Goal: Task Accomplishment & Management: Complete application form

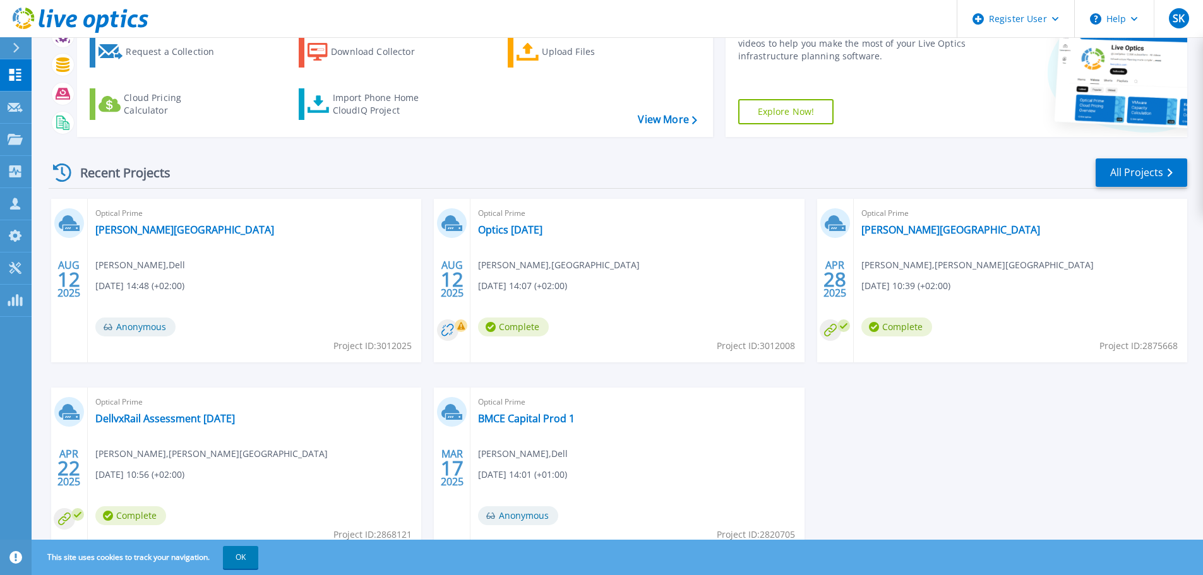
scroll to position [105, 0]
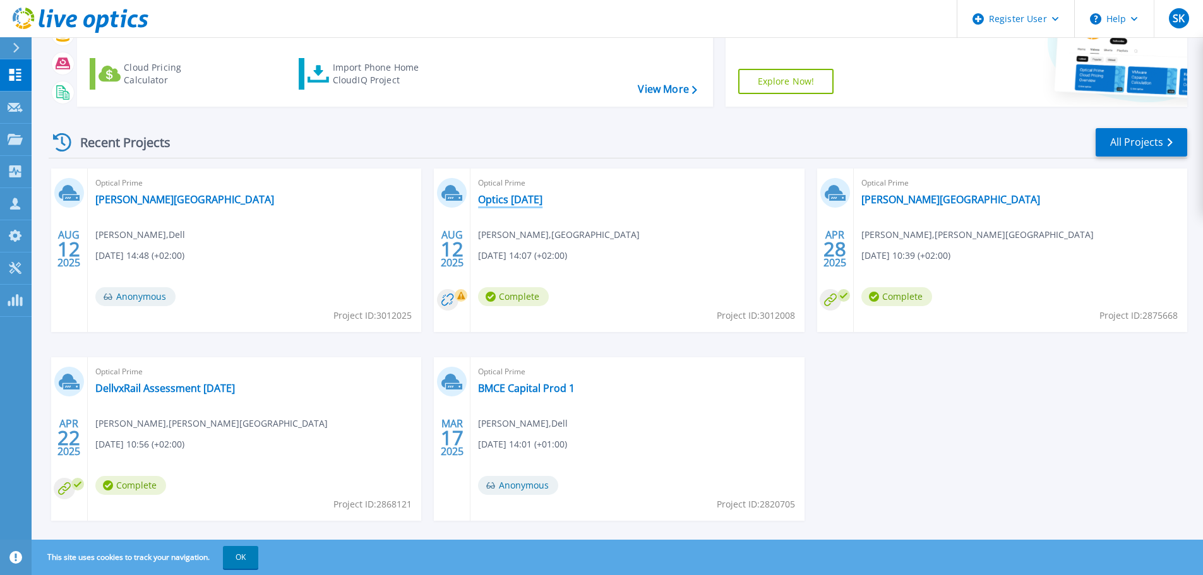
click at [510, 201] on link "Optics [DATE]" at bounding box center [510, 199] width 64 height 13
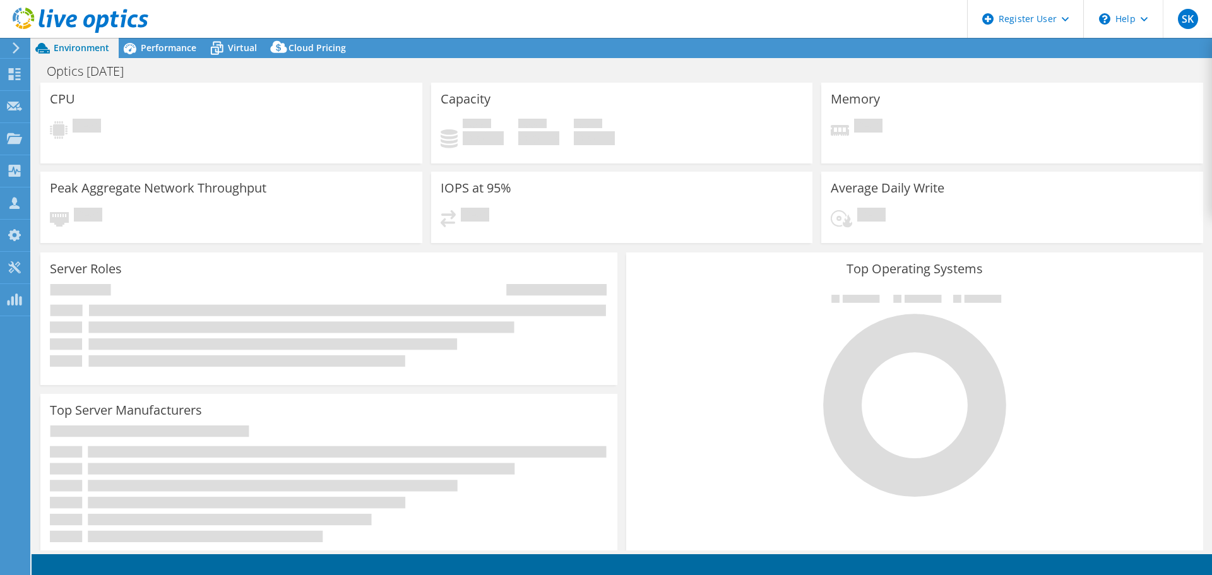
select select "EUFrankfurt"
select select "NOK"
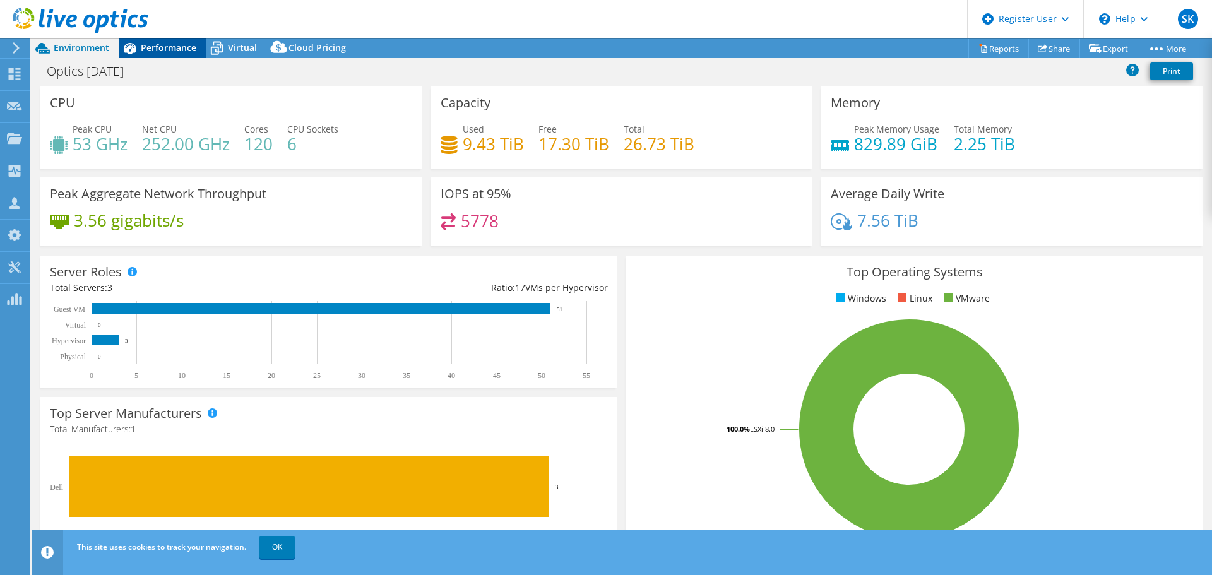
click at [179, 49] on span "Performance" at bounding box center [169, 48] width 56 height 12
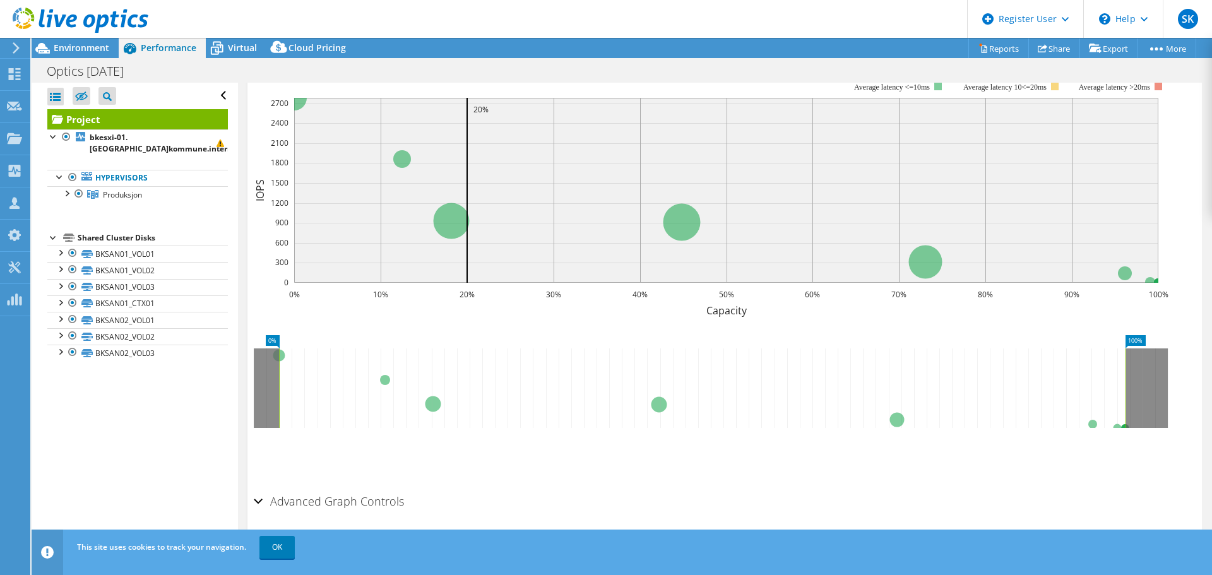
scroll to position [136, 0]
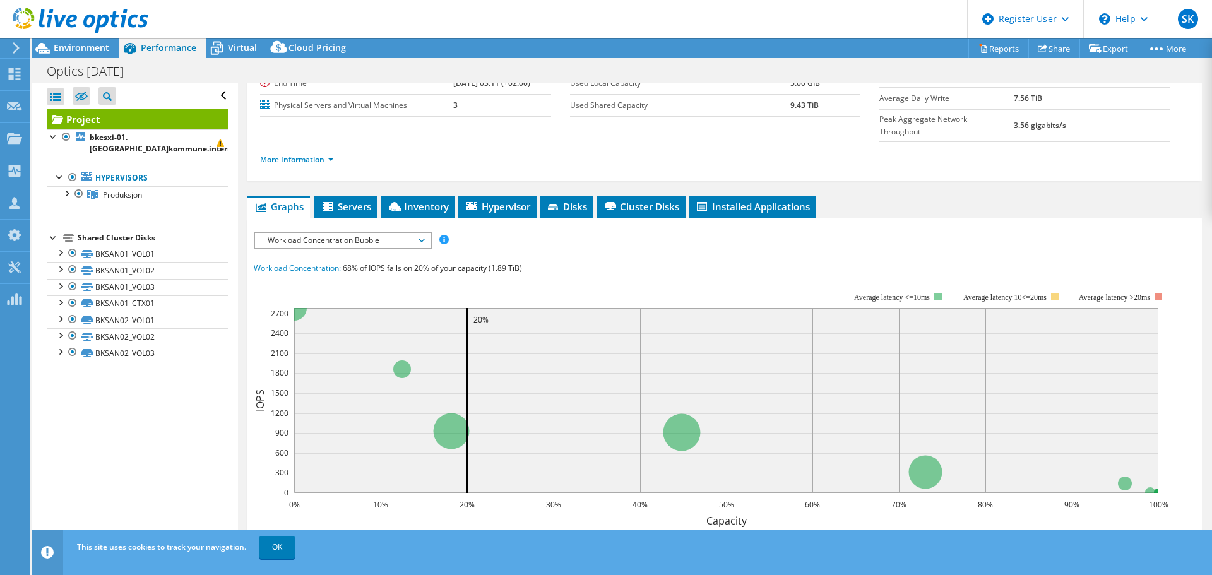
click at [341, 233] on span "Workload Concentration Bubble" at bounding box center [342, 240] width 162 height 15
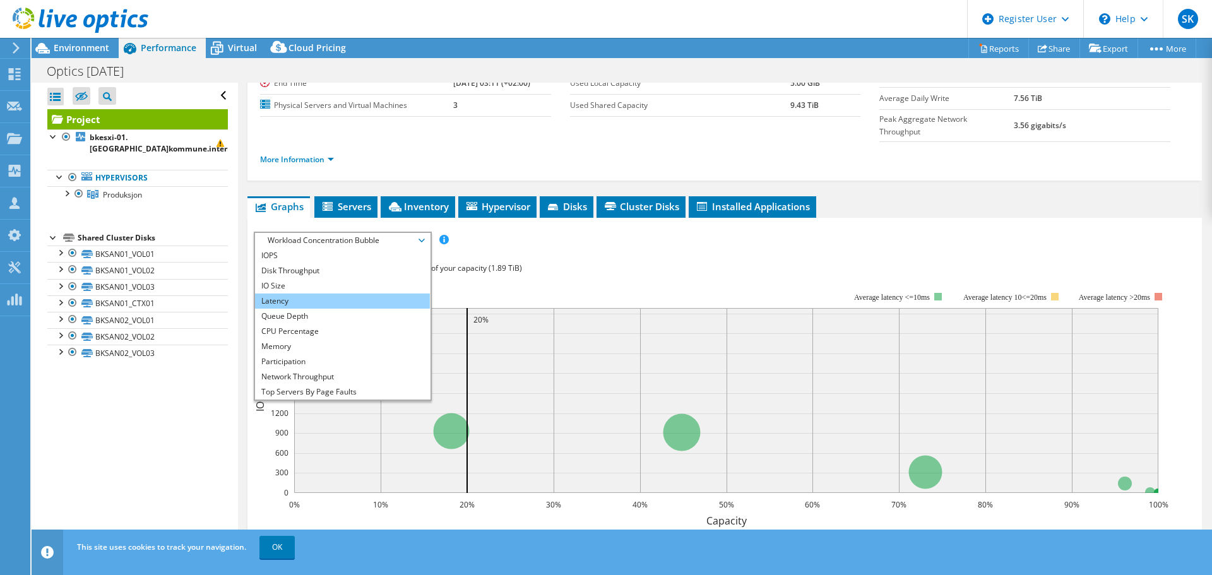
click at [306, 294] on li "Latency" at bounding box center [342, 301] width 175 height 15
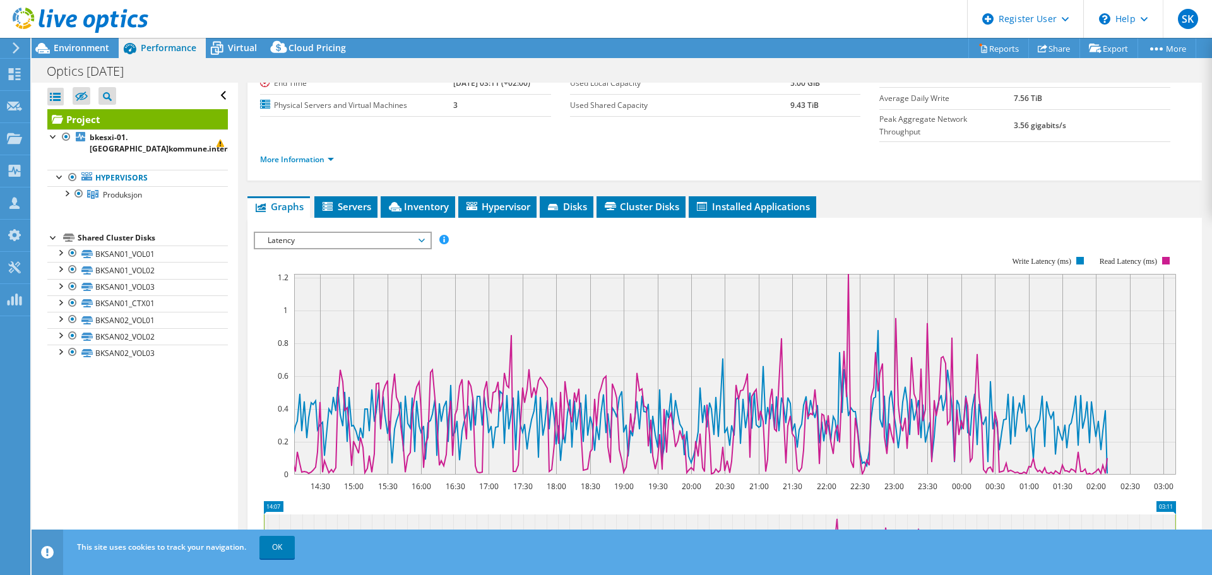
scroll to position [241, 0]
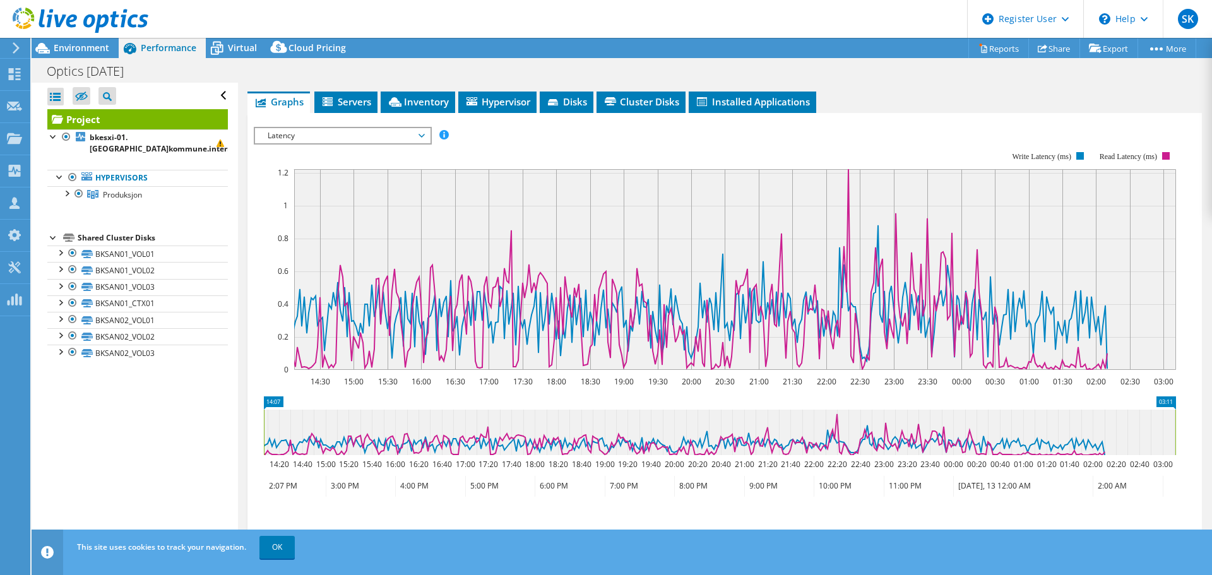
click at [1178, 410] on rect at bounding box center [1175, 432] width 5 height 45
click at [1071, 431] on icon "14:07 03:11 14:20 14:40 15:00 15:20 15:40 16:00 16:20 16:40 17:00 17:20 17:40 1…" at bounding box center [720, 447] width 932 height 101
click at [1108, 421] on icon at bounding box center [720, 432] width 912 height 45
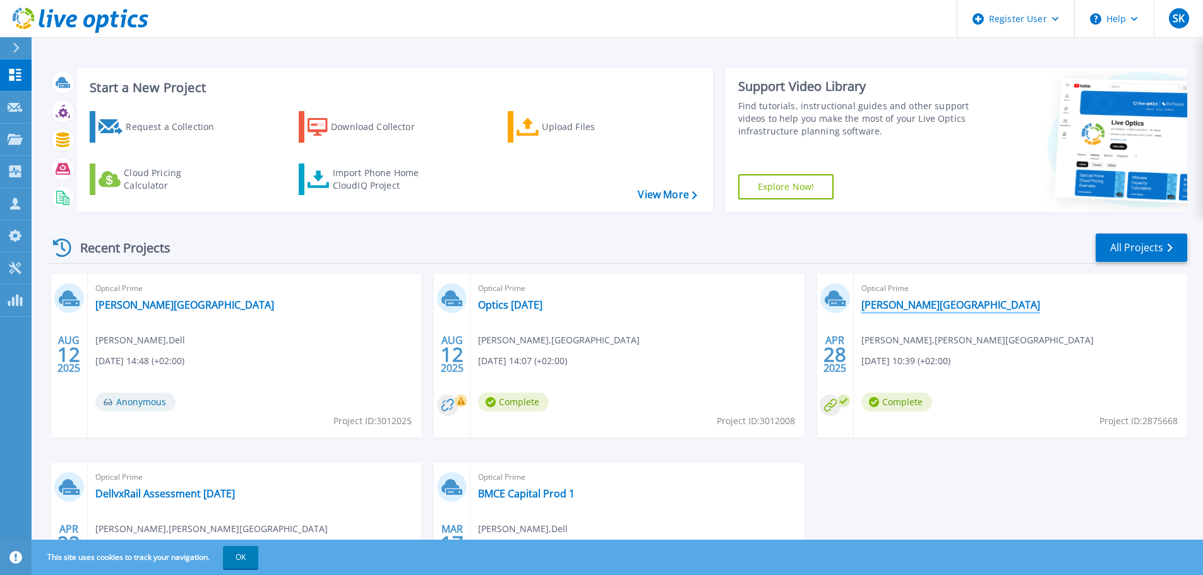
click at [876, 307] on link "Tana Kommune" at bounding box center [950, 305] width 179 height 13
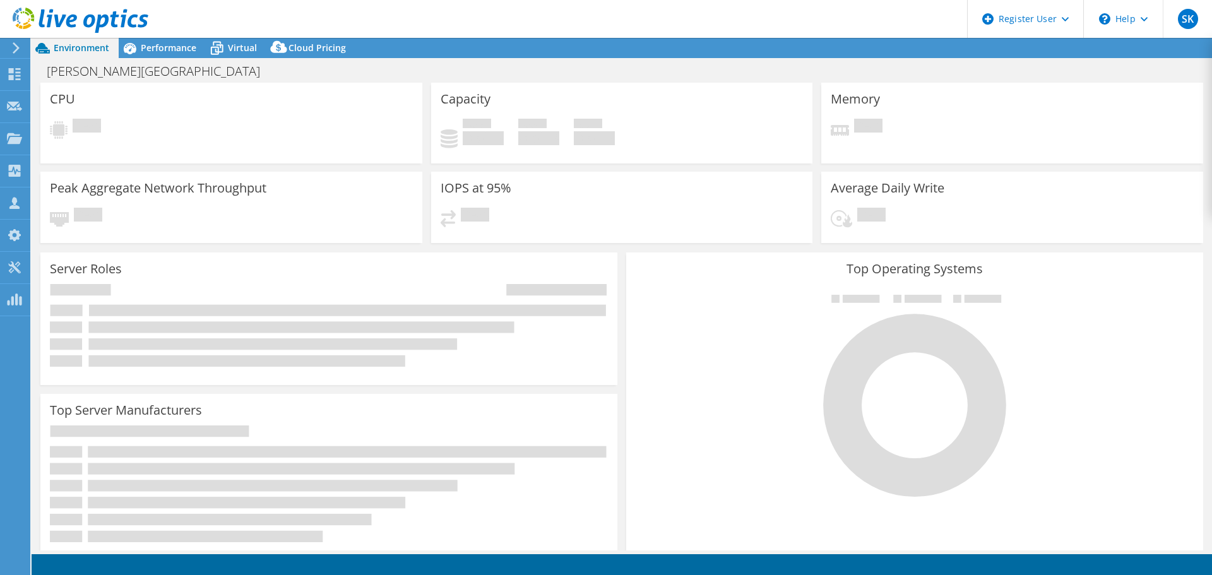
select select "EUFrankfurt"
select select "USD"
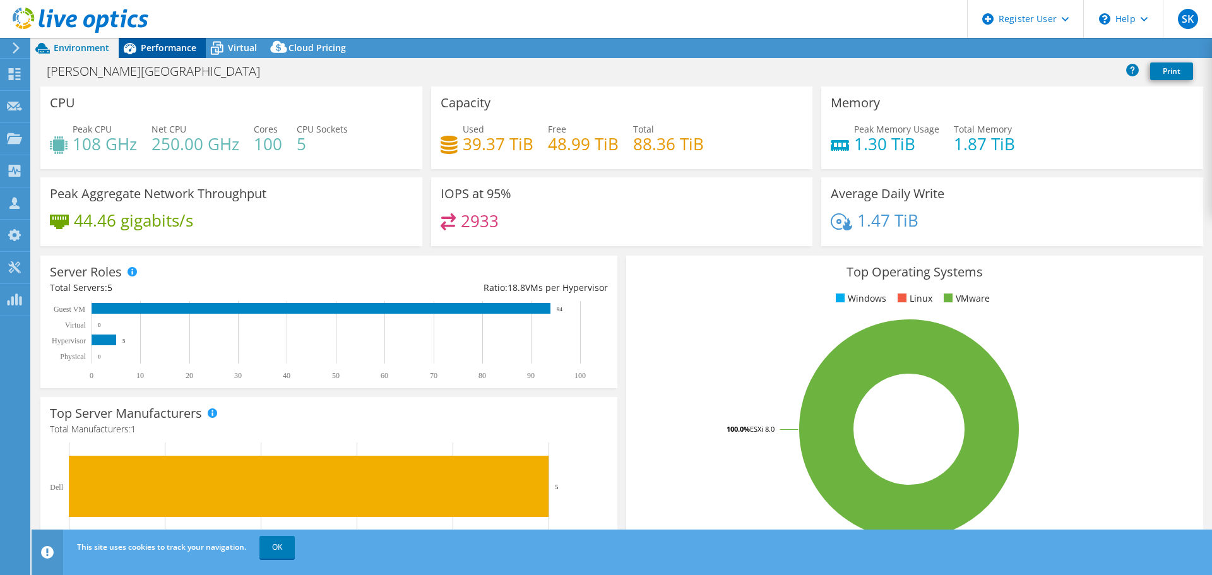
click at [169, 39] on div "Performance" at bounding box center [162, 48] width 87 height 20
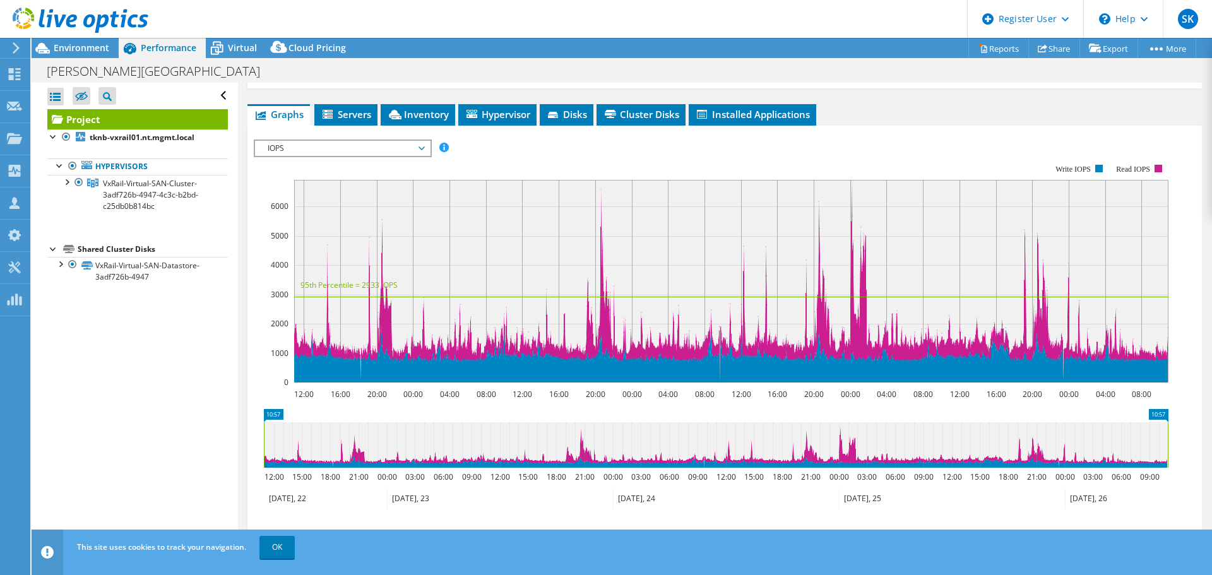
scroll to position [205, 0]
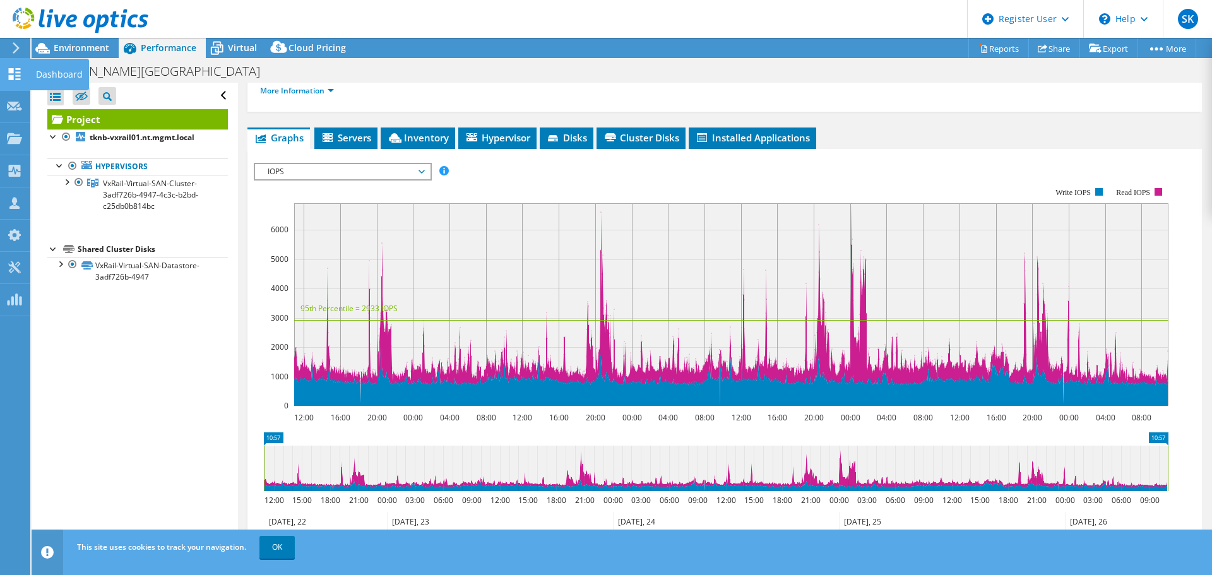
click at [18, 80] on div at bounding box center [14, 76] width 15 height 14
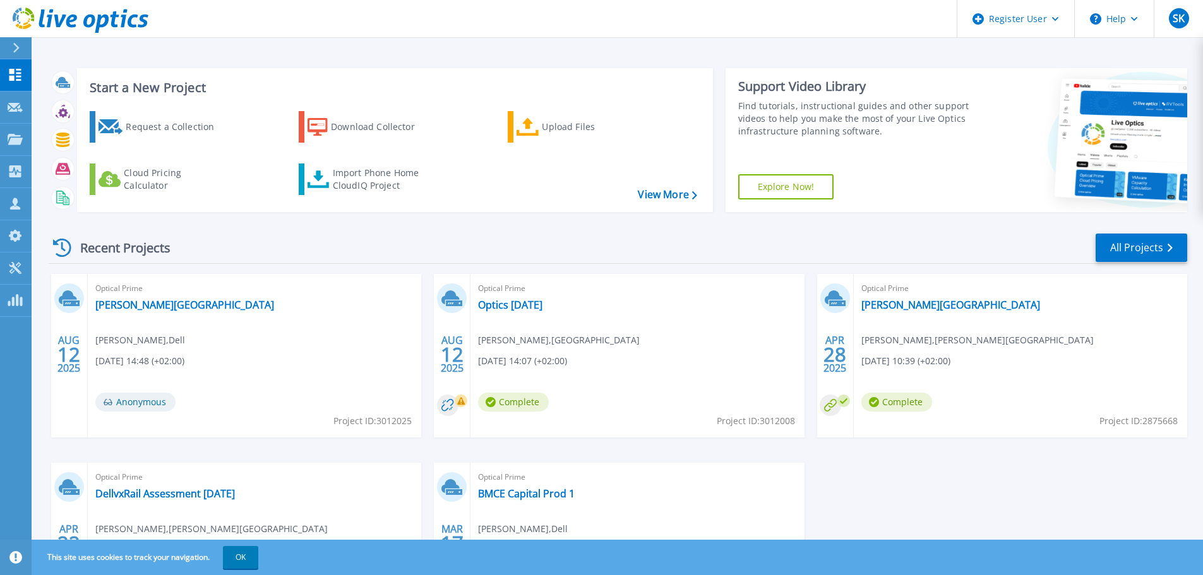
scroll to position [105, 0]
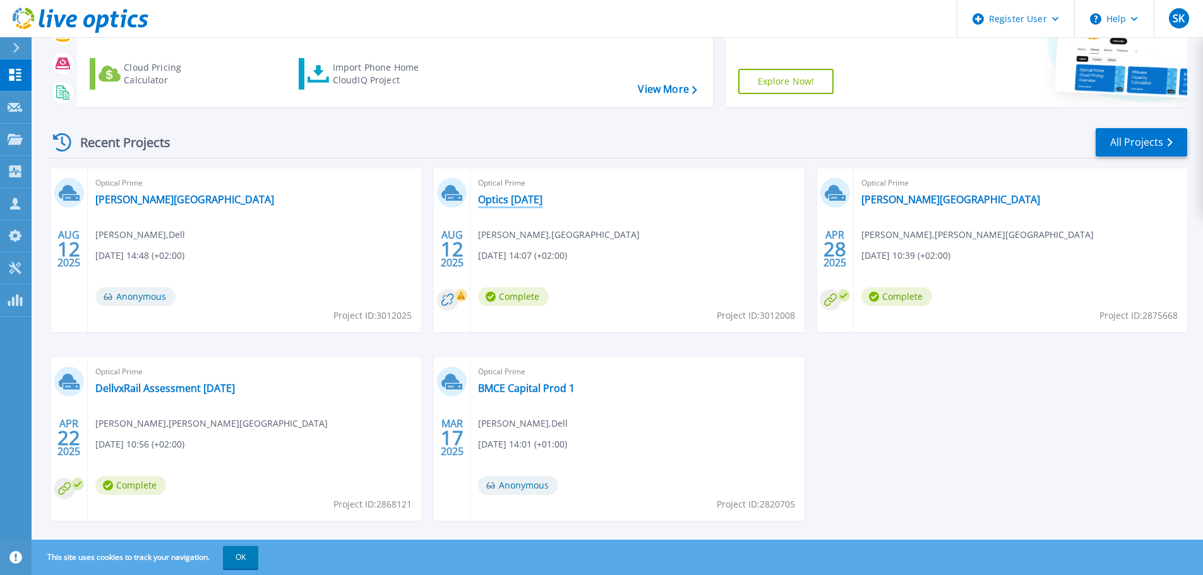
click at [534, 203] on link "Optics aug 25" at bounding box center [510, 199] width 64 height 13
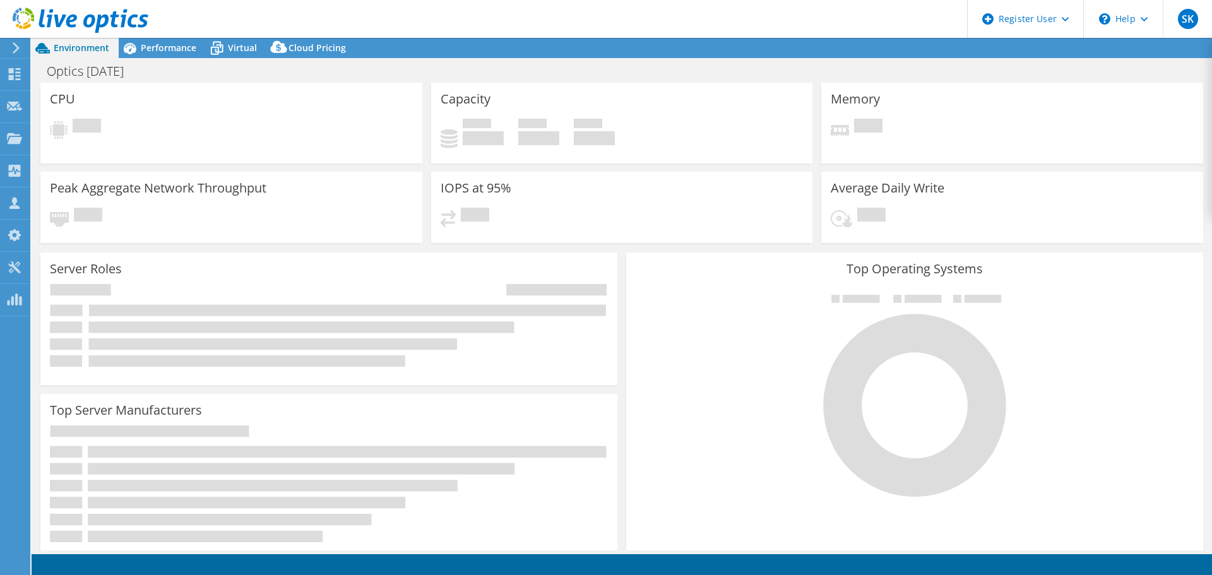
select select "USD"
select select "EUFrankfurt"
select select "NOK"
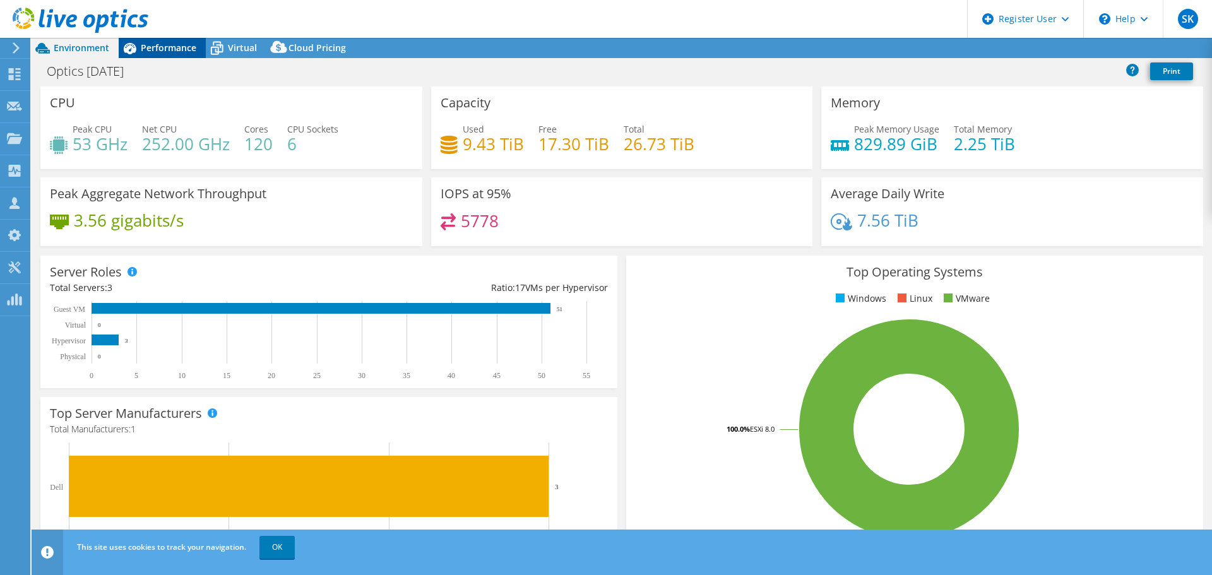
click at [172, 49] on span "Performance" at bounding box center [169, 48] width 56 height 12
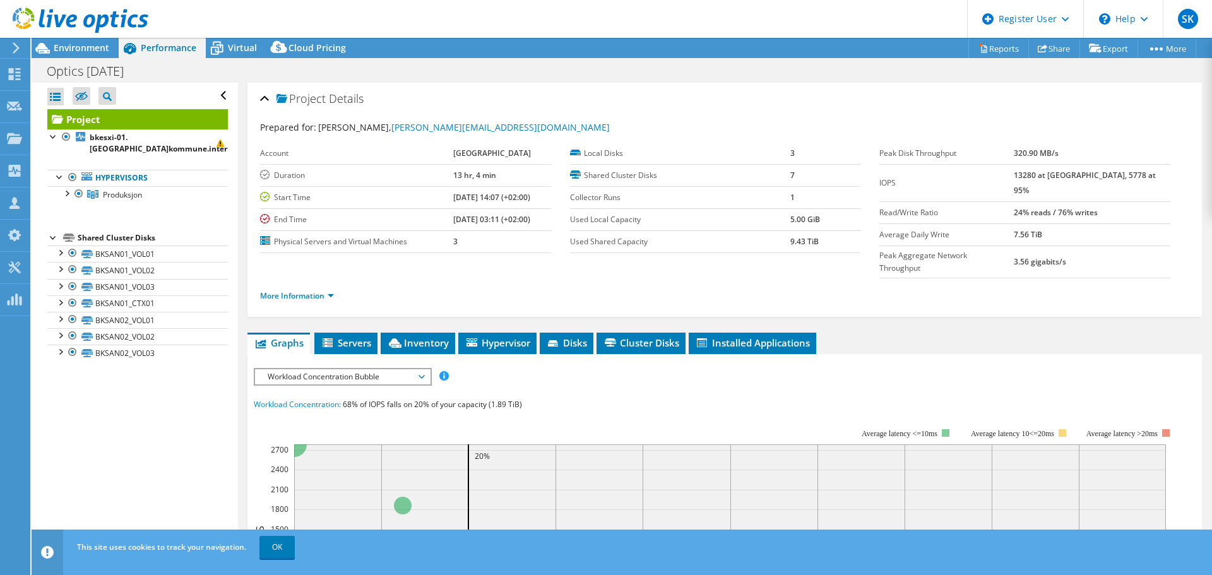
click at [325, 369] on span "Workload Concentration Bubble" at bounding box center [342, 376] width 162 height 15
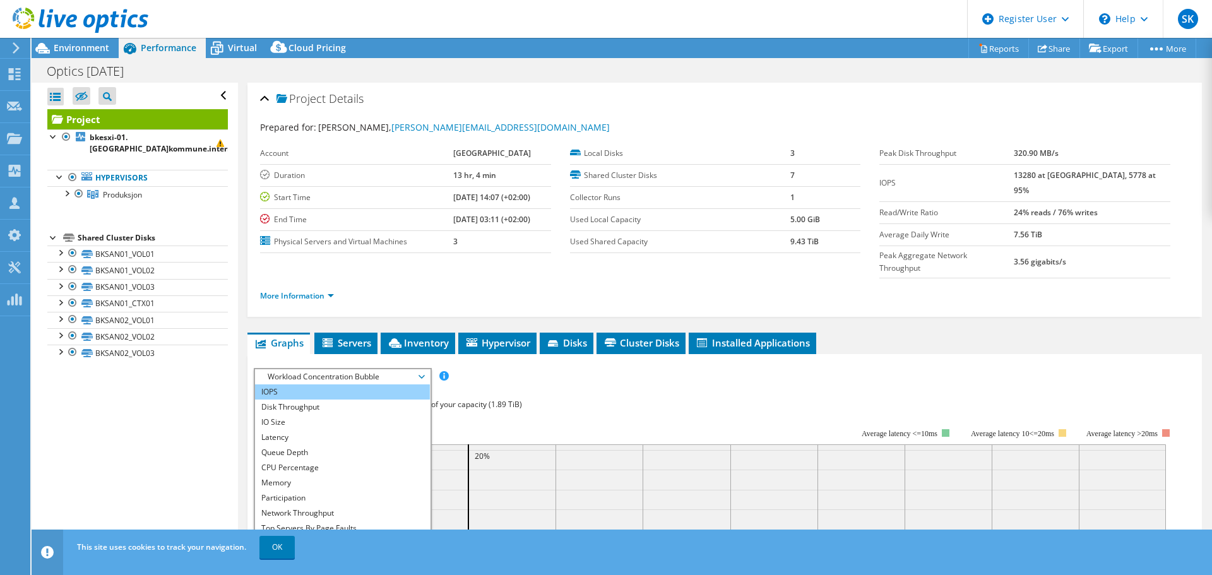
click at [307, 385] on li "IOPS" at bounding box center [342, 392] width 175 height 15
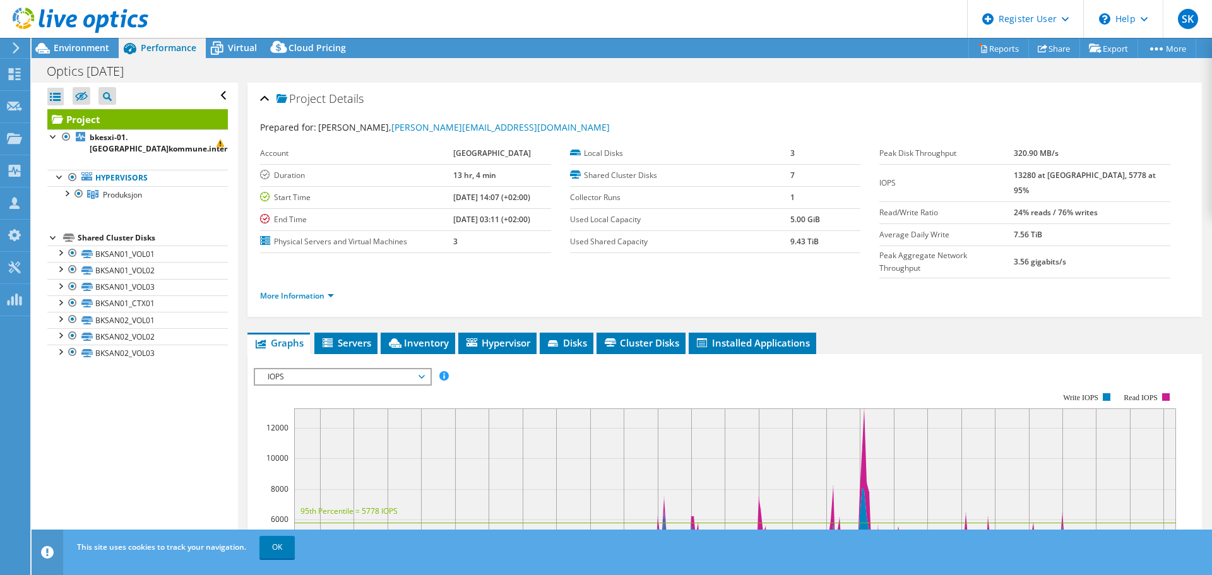
scroll to position [210, 0]
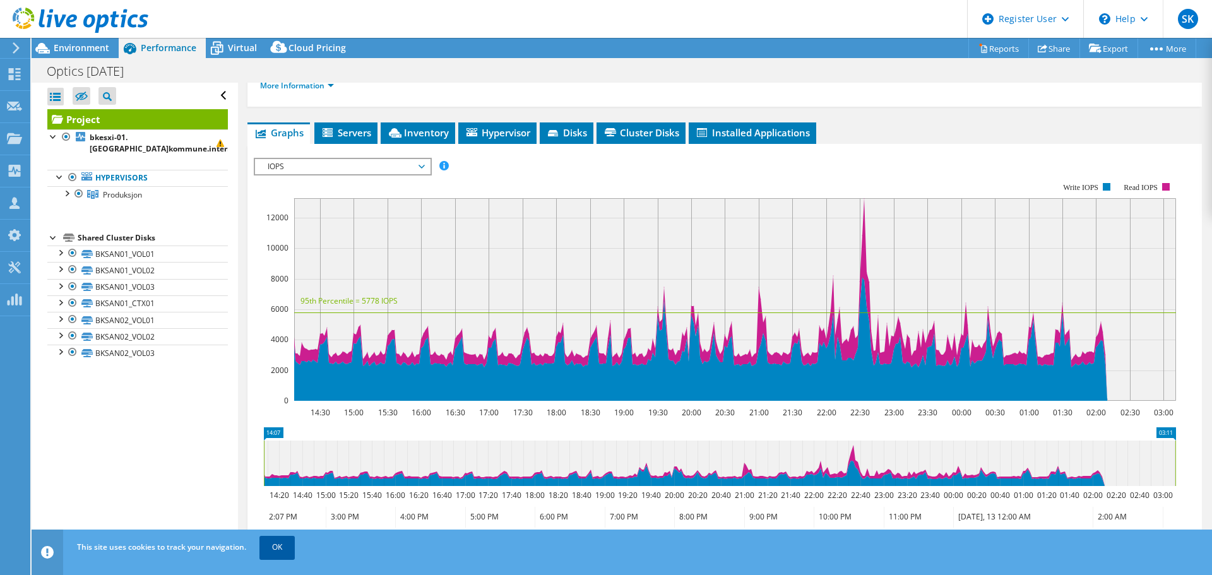
click at [284, 551] on link "OK" at bounding box center [277, 547] width 35 height 23
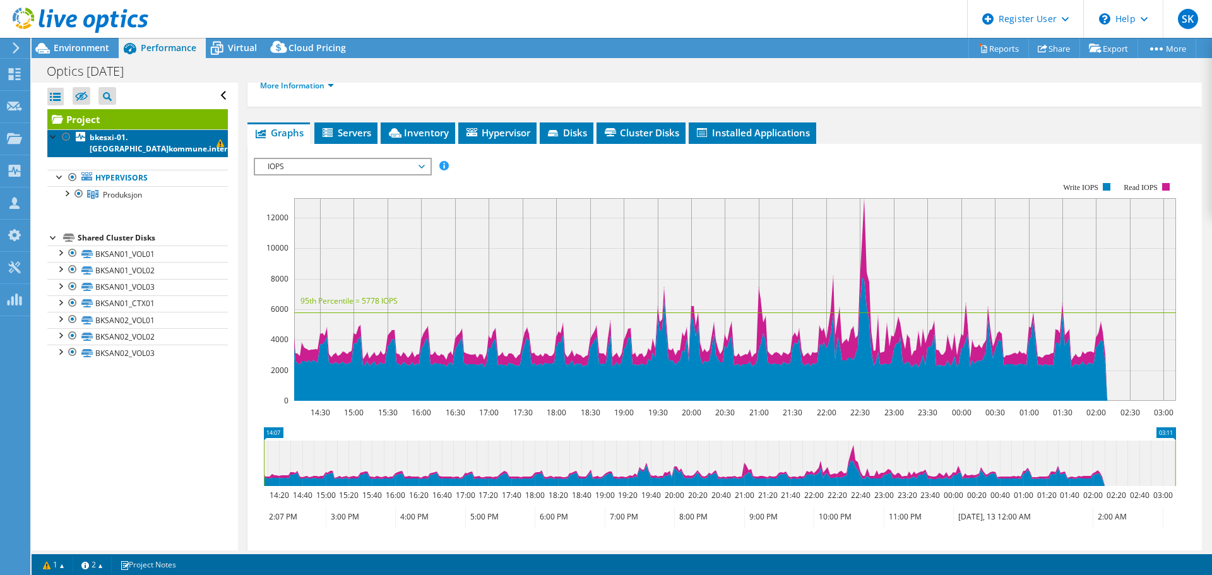
click at [217, 146] on span at bounding box center [221, 144] width 8 height 8
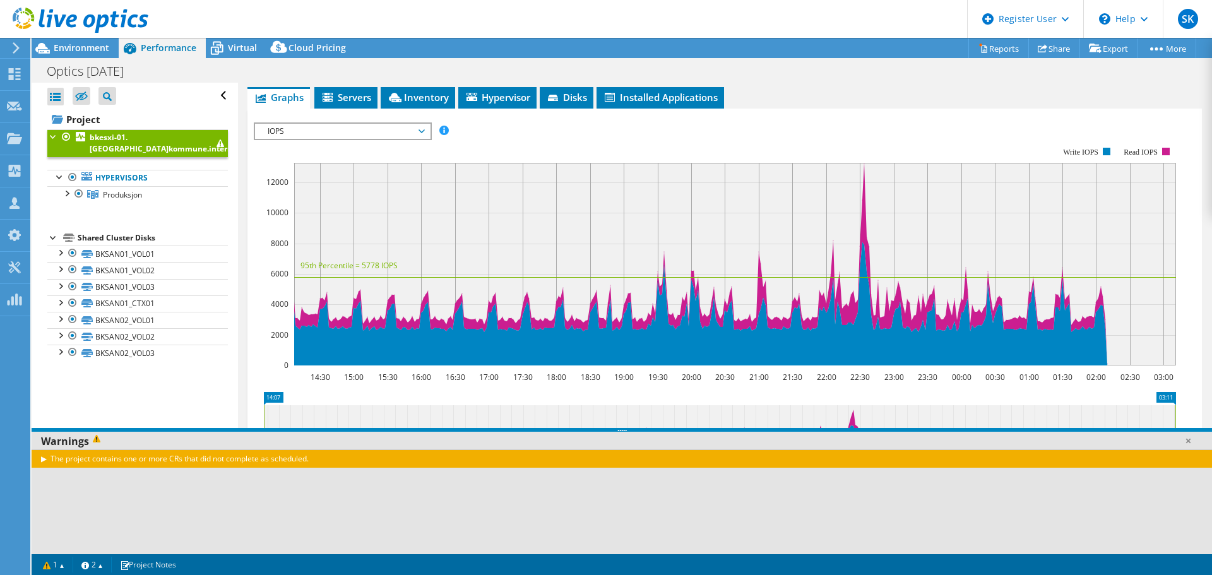
scroll to position [197, 0]
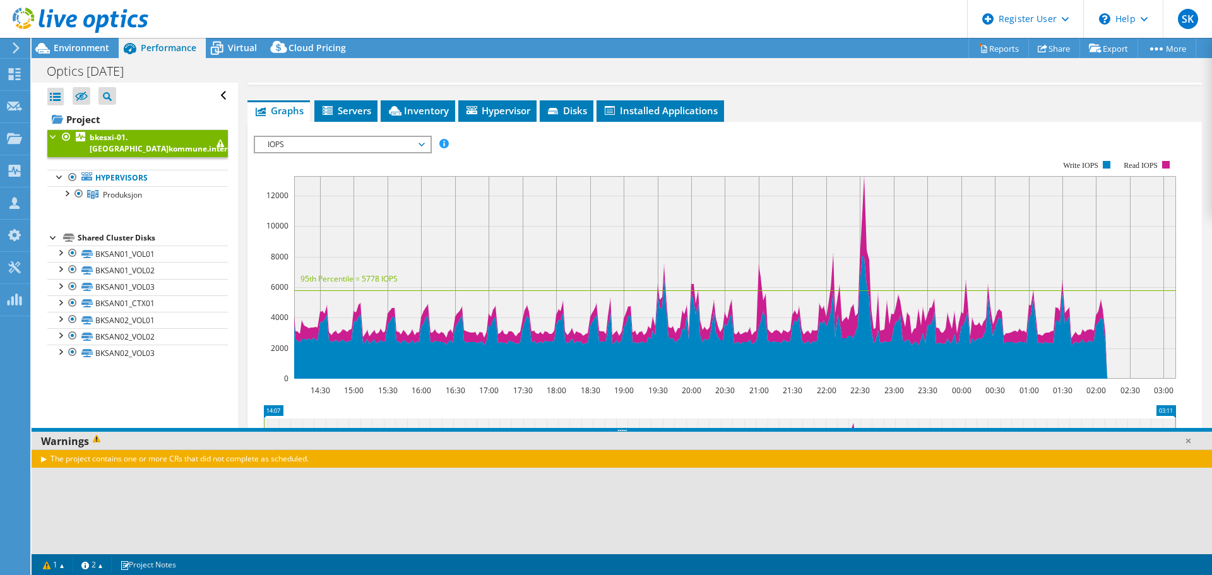
click at [367, 454] on div "The project contains one or more CRs that did not complete as scheduled." at bounding box center [622, 459] width 1181 height 18
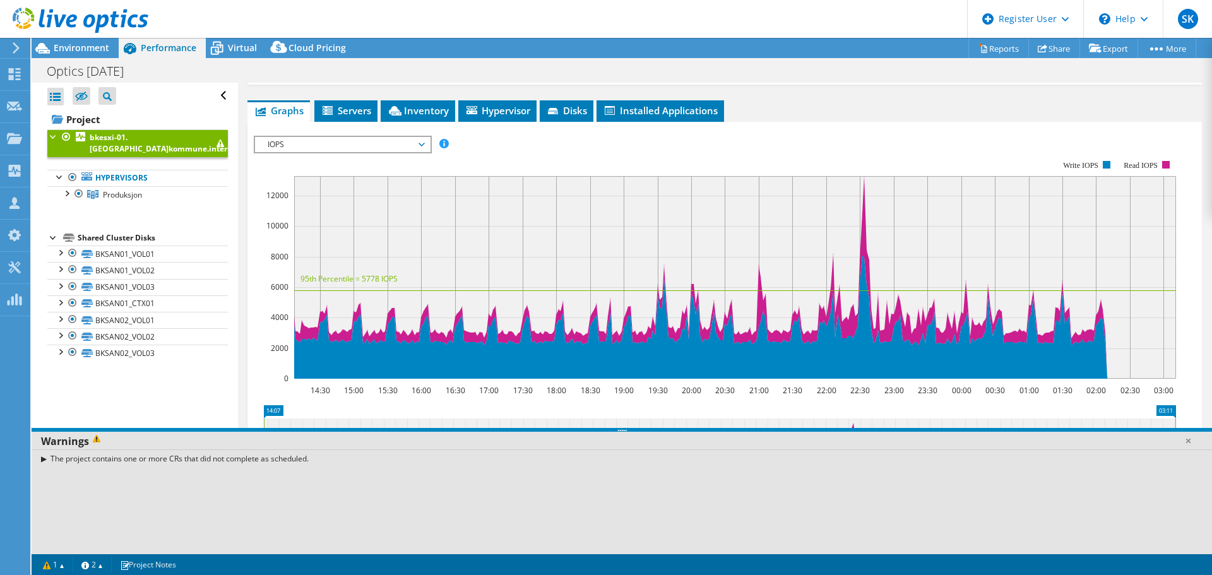
click at [351, 461] on div "The project contains one or more CRs that did not complete as scheduled." at bounding box center [622, 459] width 1181 height 18
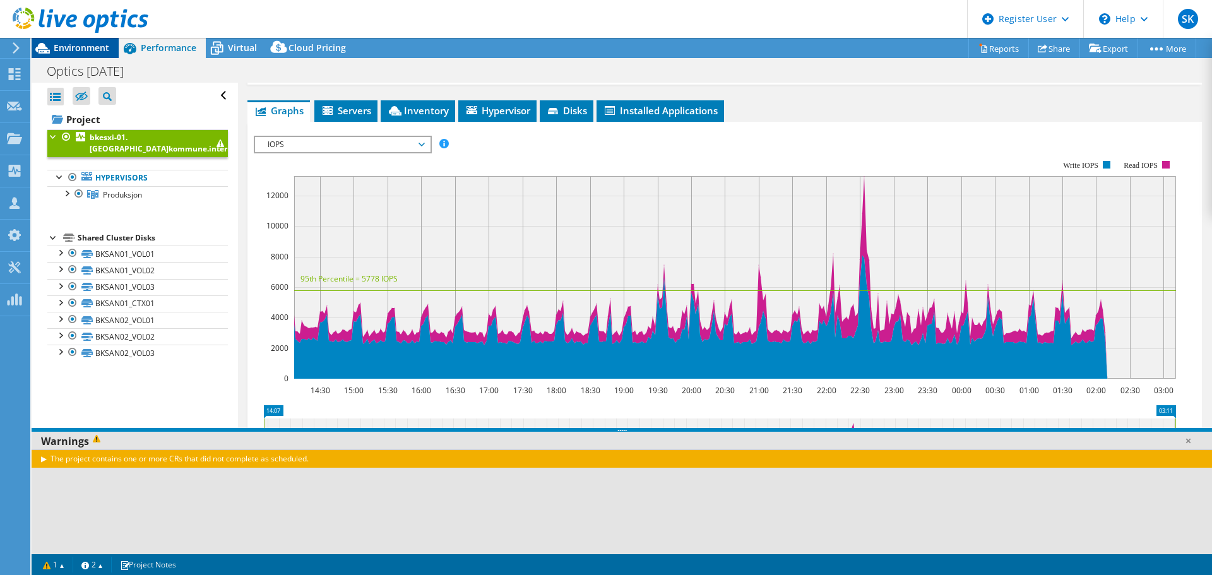
click at [97, 48] on span "Environment" at bounding box center [82, 48] width 56 height 12
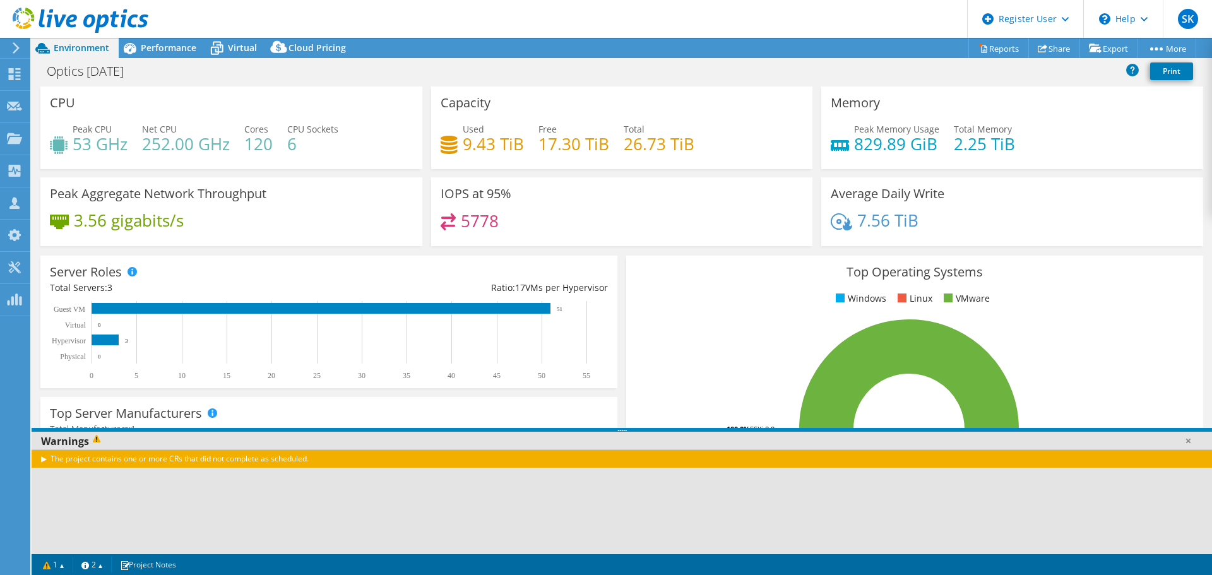
drag, startPoint x: 171, startPoint y: 459, endPoint x: 337, endPoint y: 464, distance: 166.1
click at [337, 464] on div "The project contains one or more CRs that did not complete as scheduled." at bounding box center [622, 459] width 1181 height 18
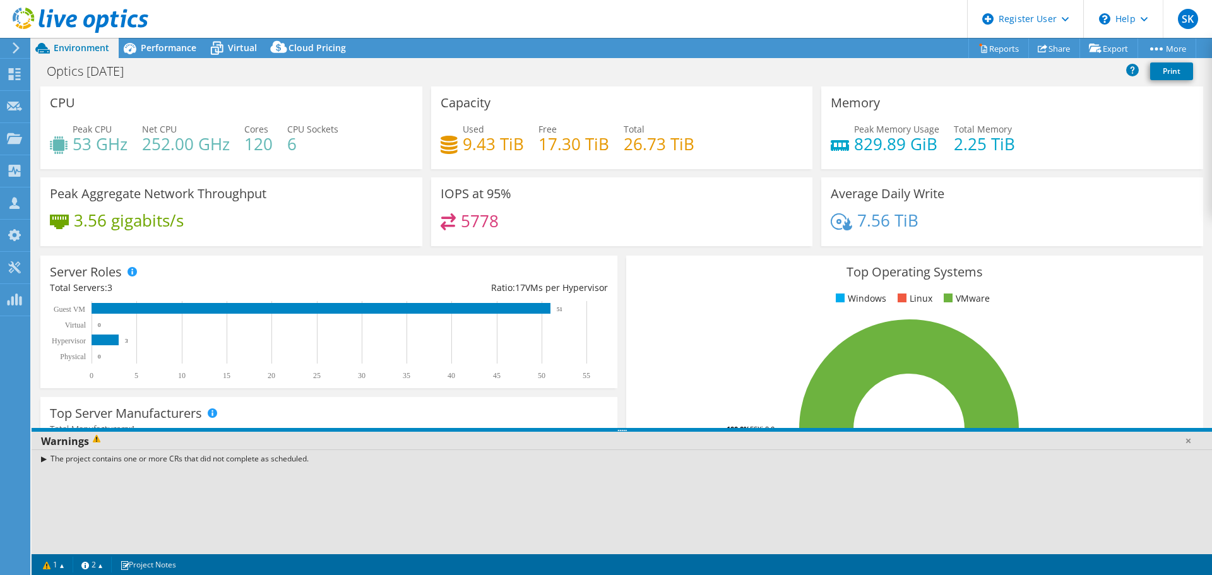
click at [338, 453] on div "The project contains one or more CRs that did not complete as scheduled." at bounding box center [622, 459] width 1181 height 18
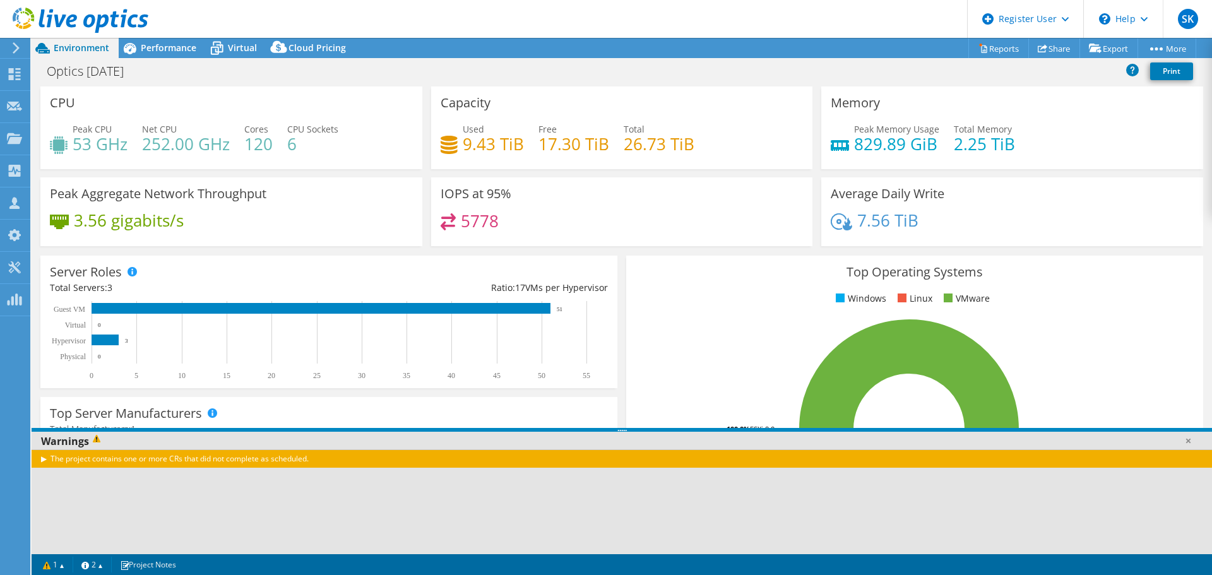
drag, startPoint x: 312, startPoint y: 460, endPoint x: 41, endPoint y: 452, distance: 271.0
click at [41, 452] on div "The project contains one or more CRs that did not complete as scheduled." at bounding box center [622, 459] width 1181 height 18
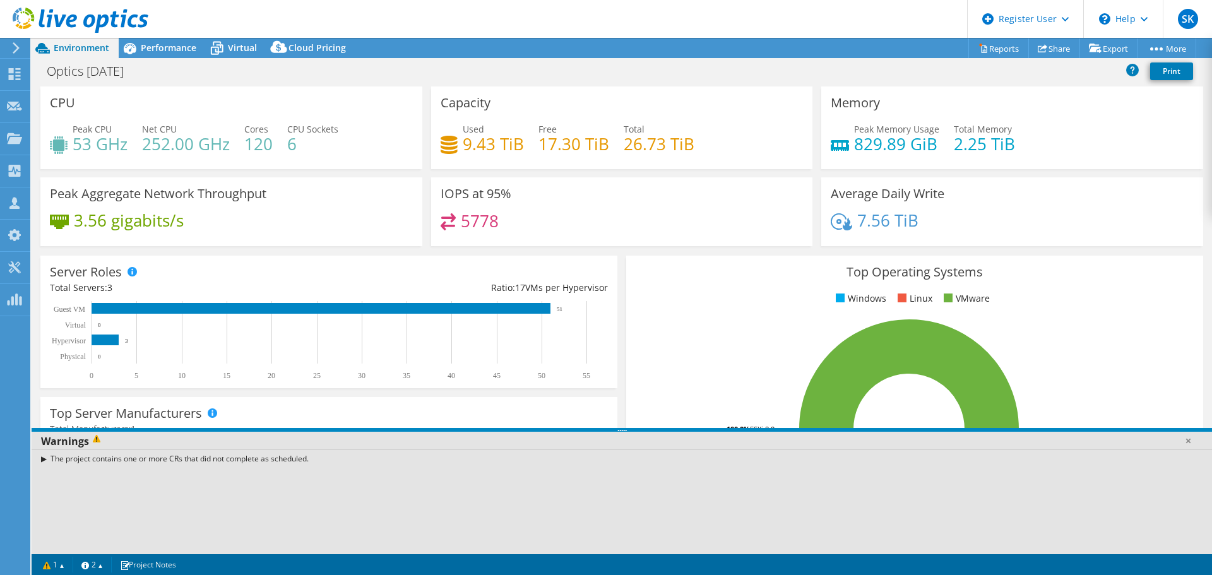
copy div "The project contains one or more CRs that did not complete as scheduled."
click at [159, 50] on span "Performance" at bounding box center [169, 48] width 56 height 12
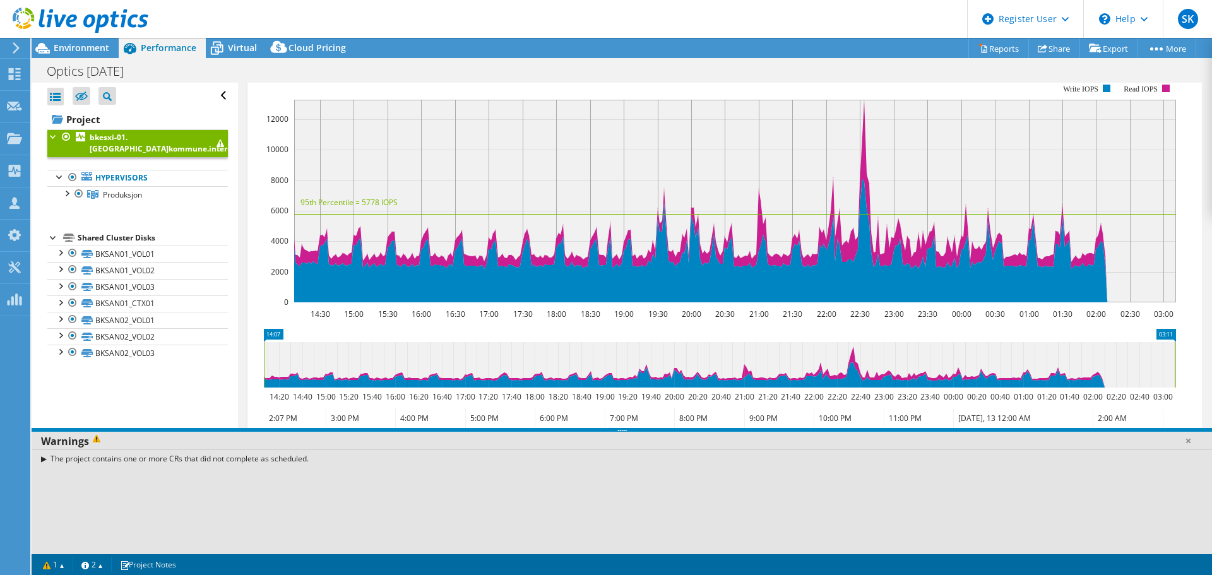
scroll to position [297, 0]
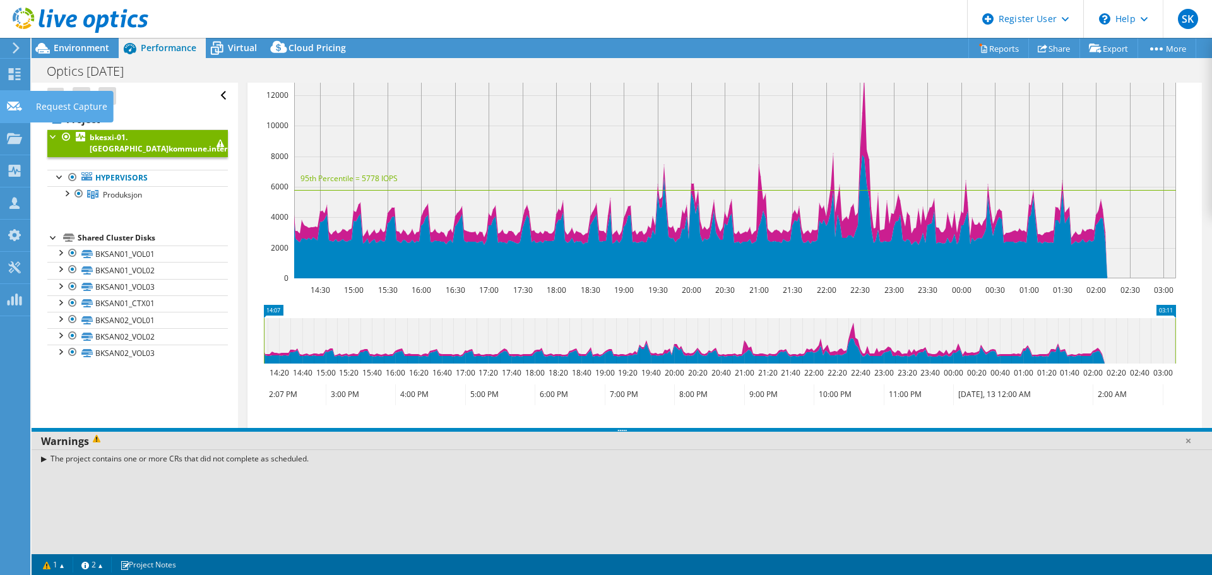
click at [7, 102] on icon at bounding box center [14, 106] width 15 height 12
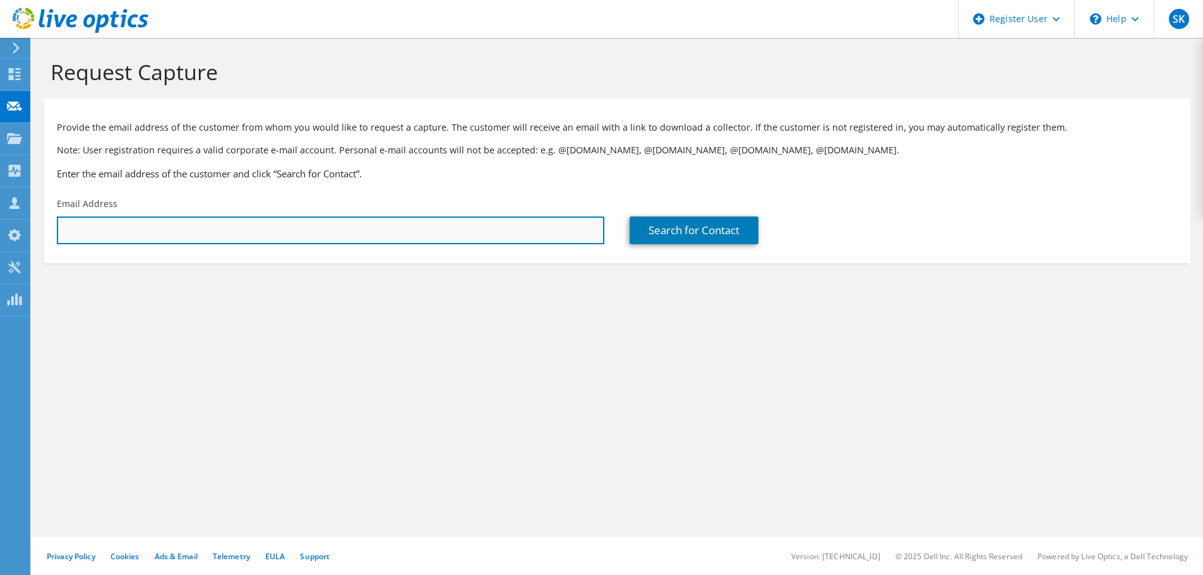
click at [282, 232] on input "text" at bounding box center [330, 231] width 547 height 28
paste input "[PERSON_NAME][EMAIL_ADDRESS][DOMAIN_NAME]"
type input "[PERSON_NAME][EMAIL_ADDRESS][DOMAIN_NAME]"
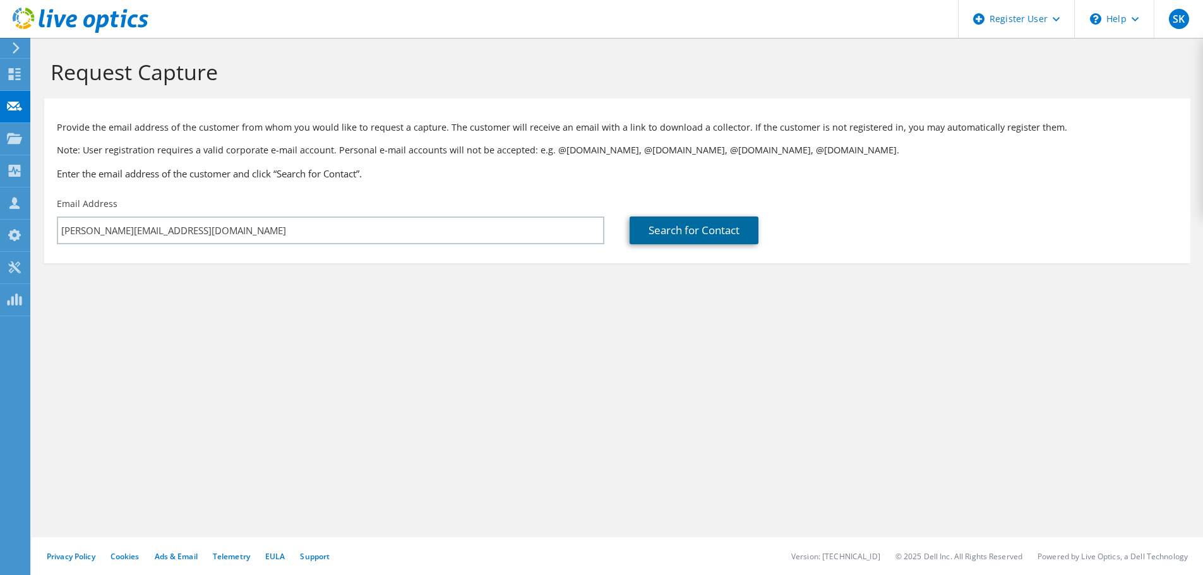
click at [681, 222] on link "Search for Contact" at bounding box center [694, 231] width 129 height 28
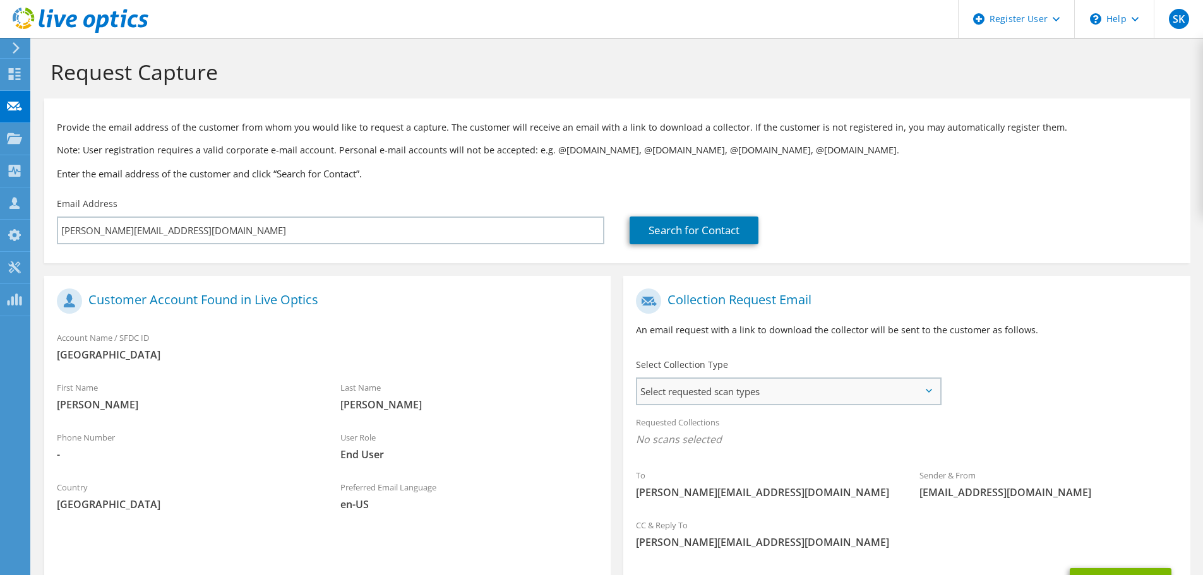
click at [748, 395] on span "Select requested scan types" at bounding box center [788, 391] width 302 height 25
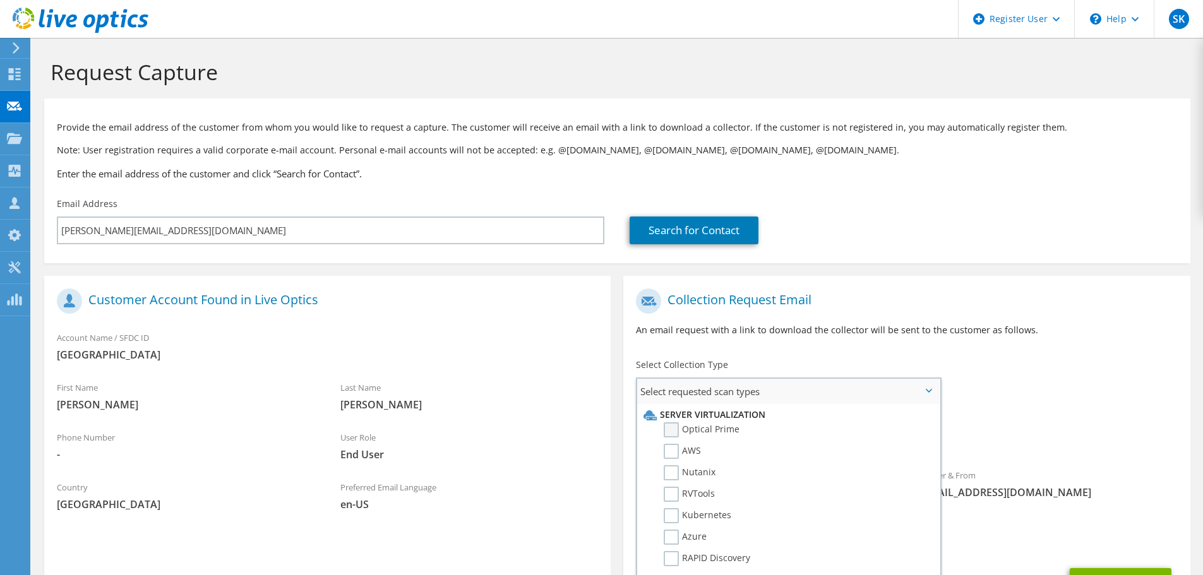
click at [669, 431] on label "Optical Prime" at bounding box center [702, 429] width 76 height 15
click at [0, 0] on input "Optical Prime" at bounding box center [0, 0] width 0 height 0
click at [880, 340] on div "Collection Request Email An email request with a link to download the collector…" at bounding box center [906, 317] width 566 height 70
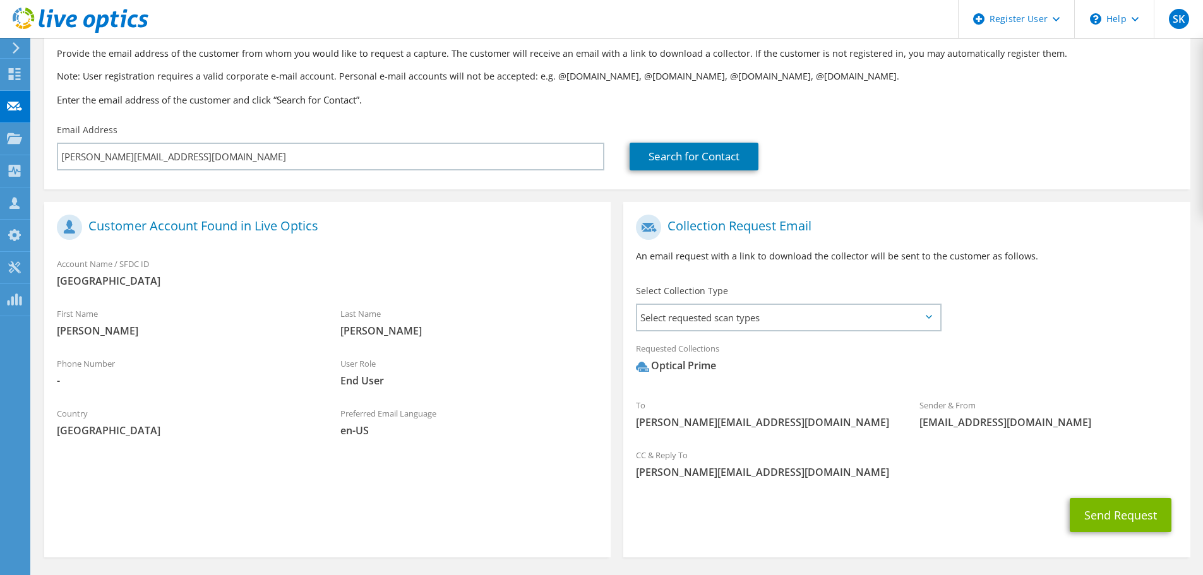
scroll to position [119, 0]
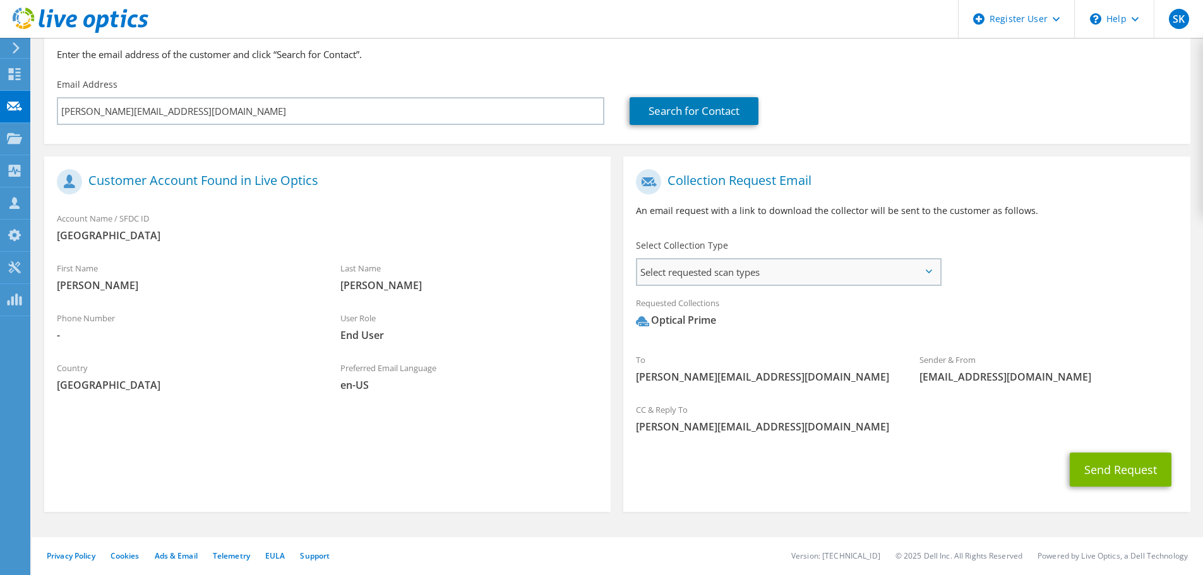
click at [837, 277] on span "Select requested scan types" at bounding box center [788, 272] width 302 height 25
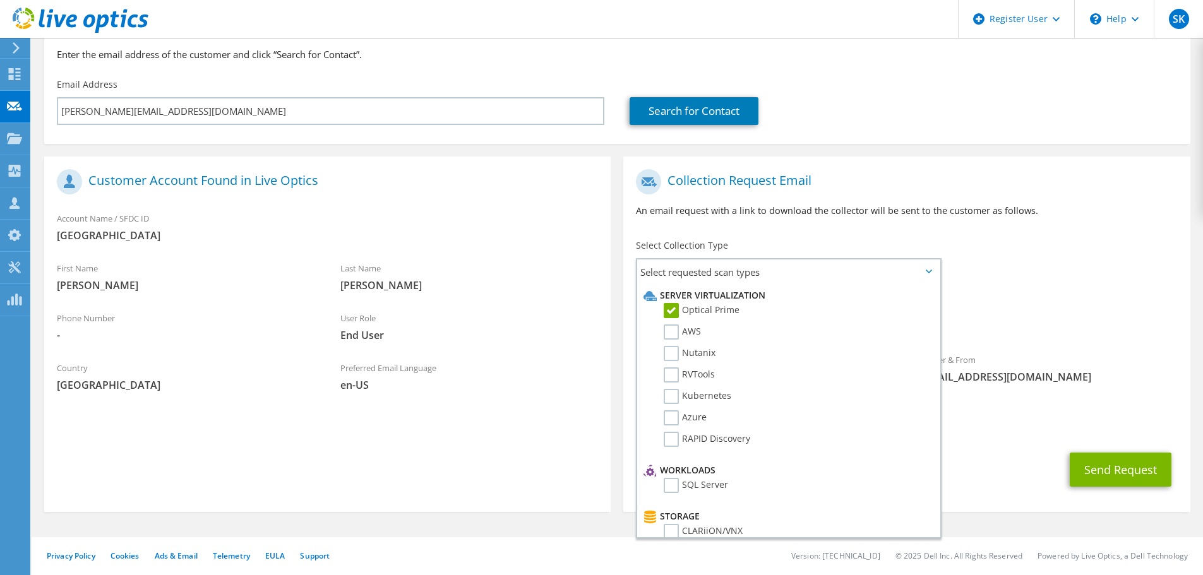
click at [1026, 227] on div "Collection Request Email An email request with a link to download the collector…" at bounding box center [906, 198] width 566 height 70
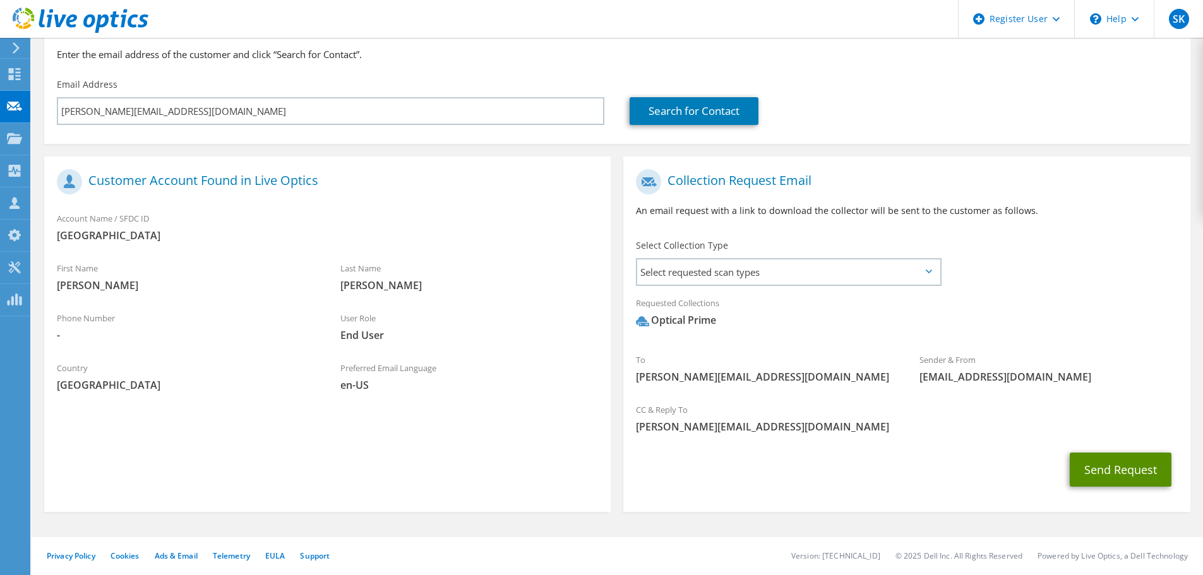
click at [1117, 467] on button "Send Request" at bounding box center [1121, 470] width 102 height 34
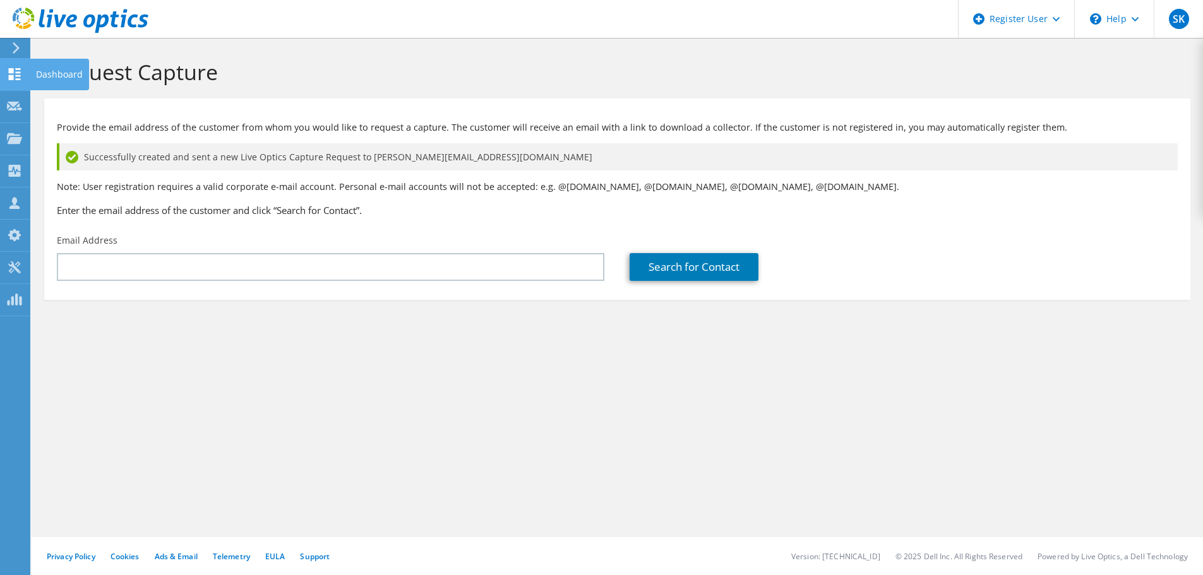
click at [11, 69] on use at bounding box center [15, 74] width 12 height 12
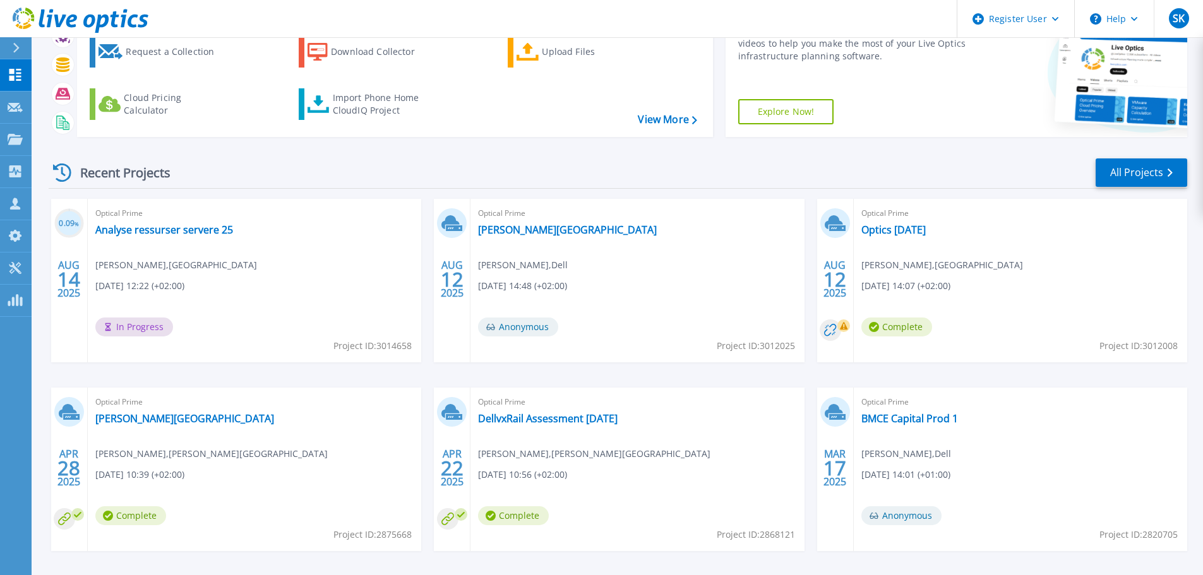
scroll to position [105, 0]
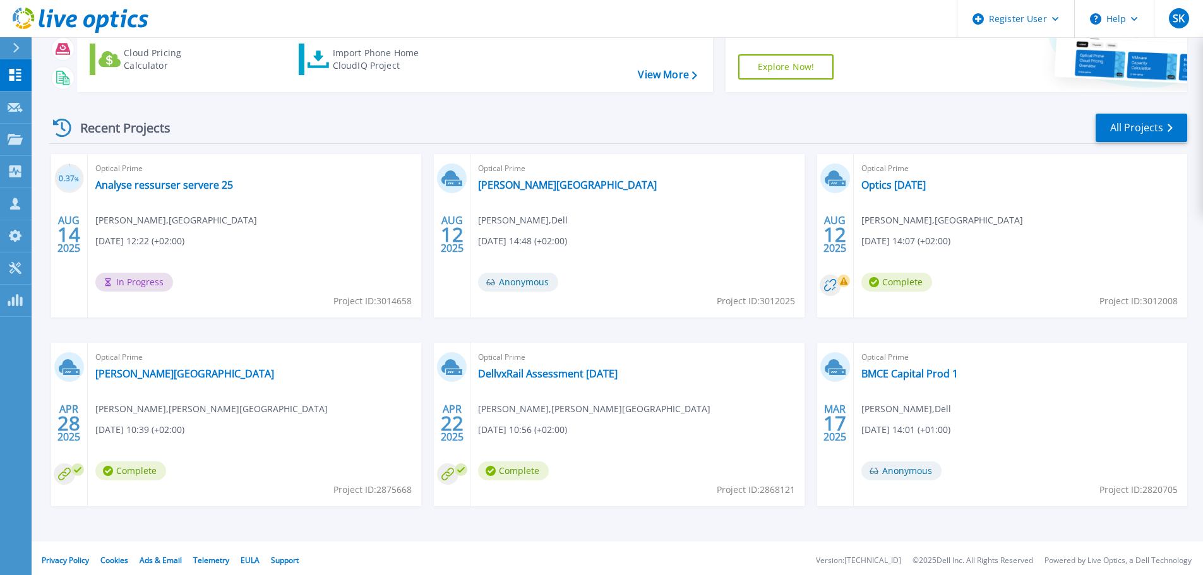
scroll to position [124, 0]
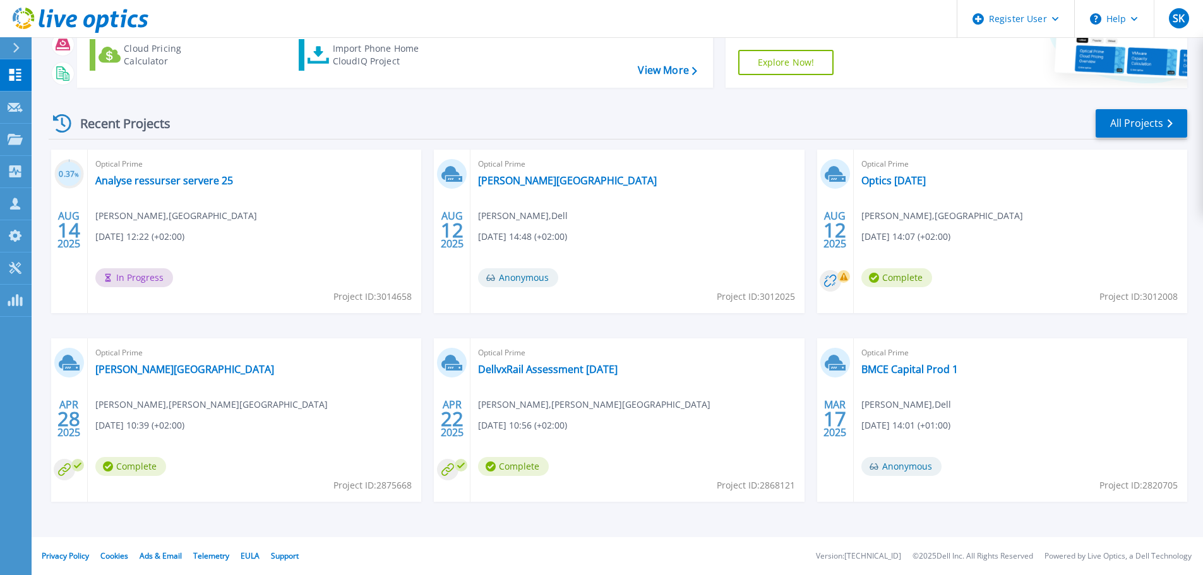
click at [20, 42] on div at bounding box center [21, 47] width 20 height 21
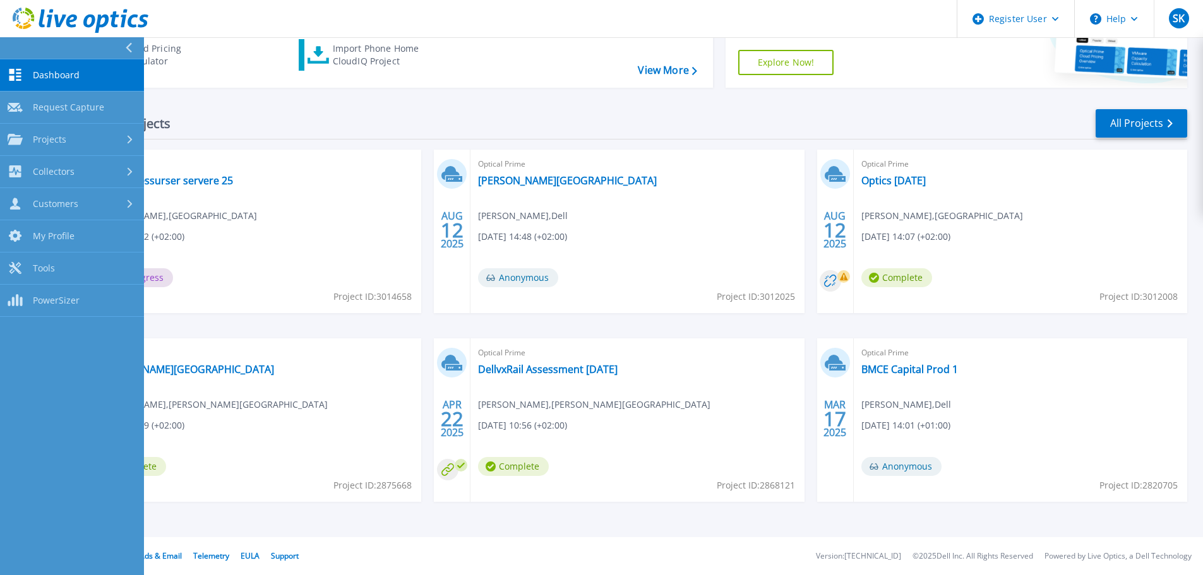
click at [129, 52] on icon at bounding box center [128, 48] width 7 height 10
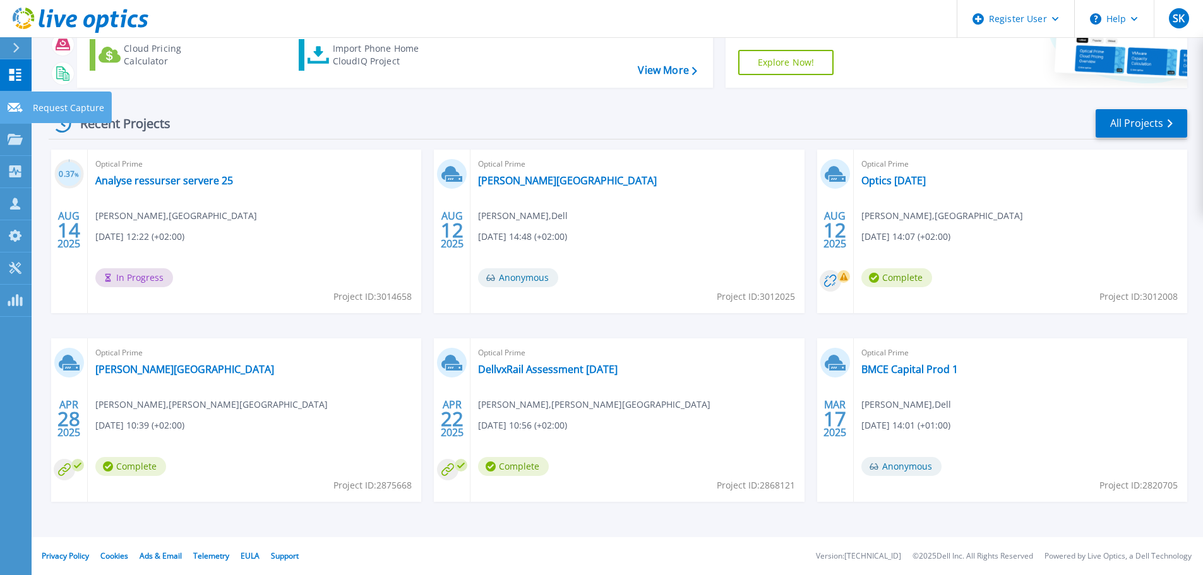
click at [16, 104] on icon at bounding box center [15, 107] width 15 height 9
